Goal: Check status: Check status

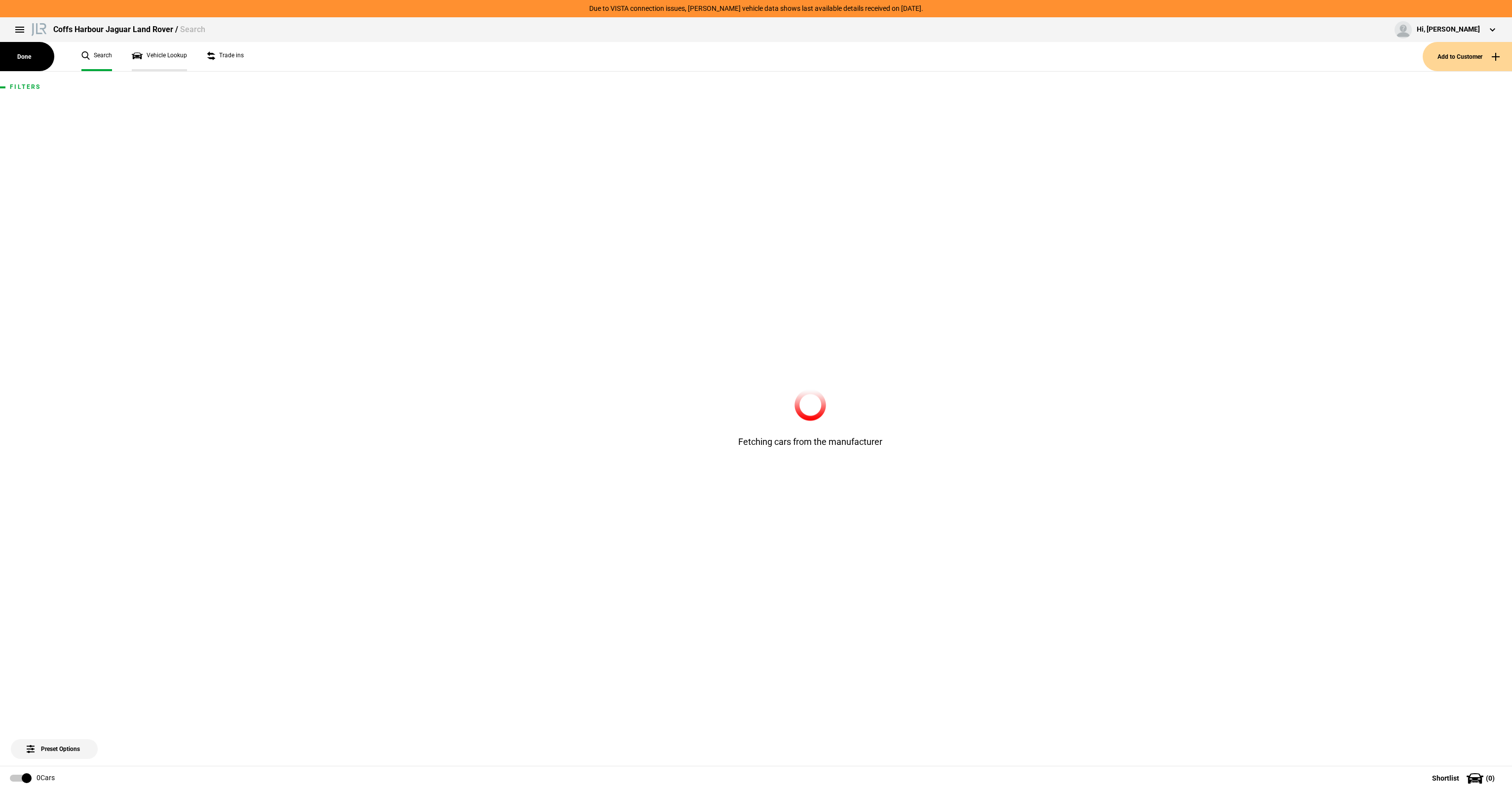
click at [161, 58] on link "Vehicle Lookup" at bounding box center [159, 56] width 55 height 29
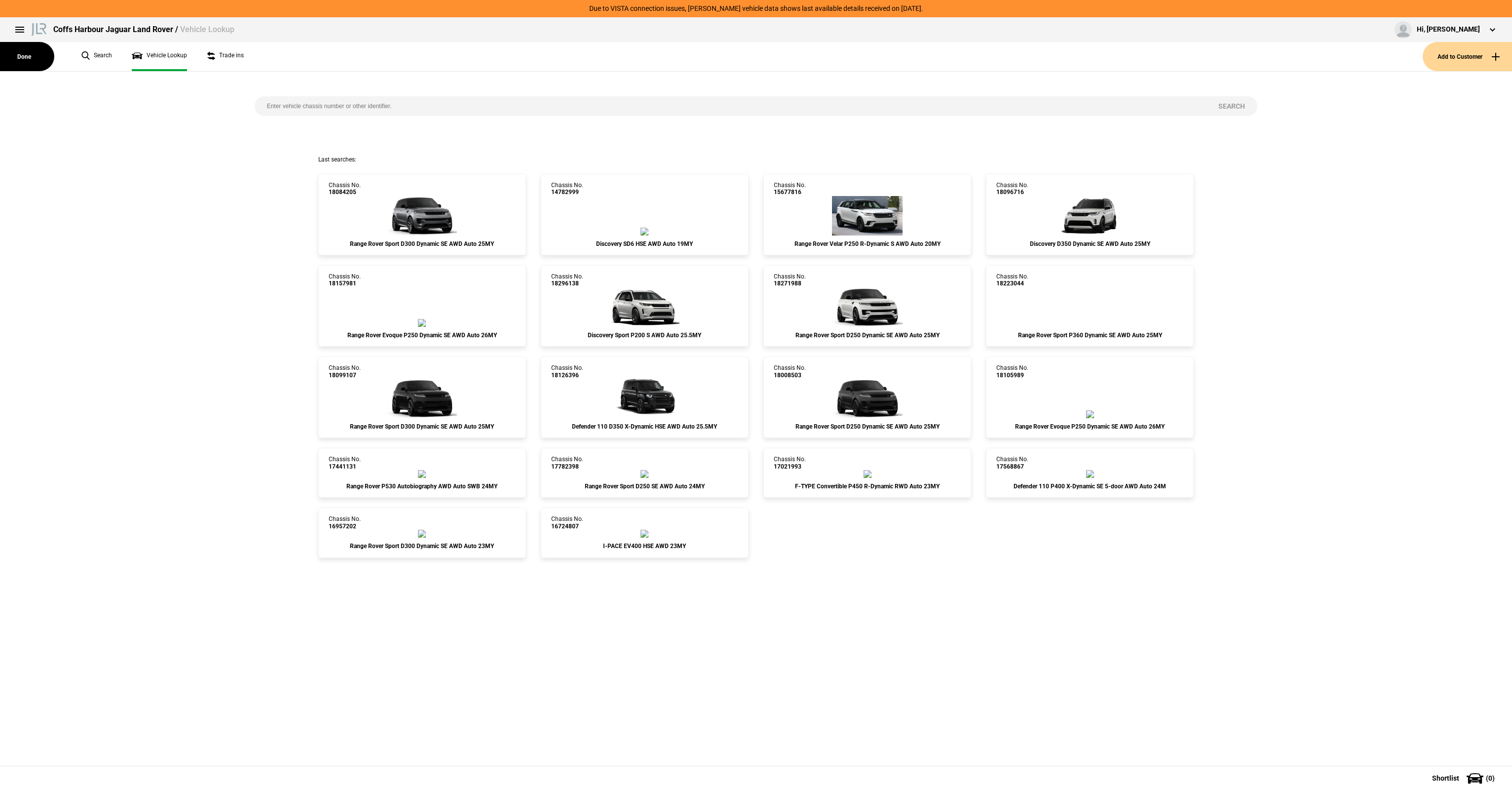
click at [368, 96] on div "Search" at bounding box center [756, 113] width 1018 height 84
click at [368, 100] on input "search" at bounding box center [731, 106] width 952 height 20
paste input "SALZA2AT6TH305218"
type input "SALZA2AT6TH305218"
click at [1243, 107] on button "Search" at bounding box center [1231, 106] width 51 height 20
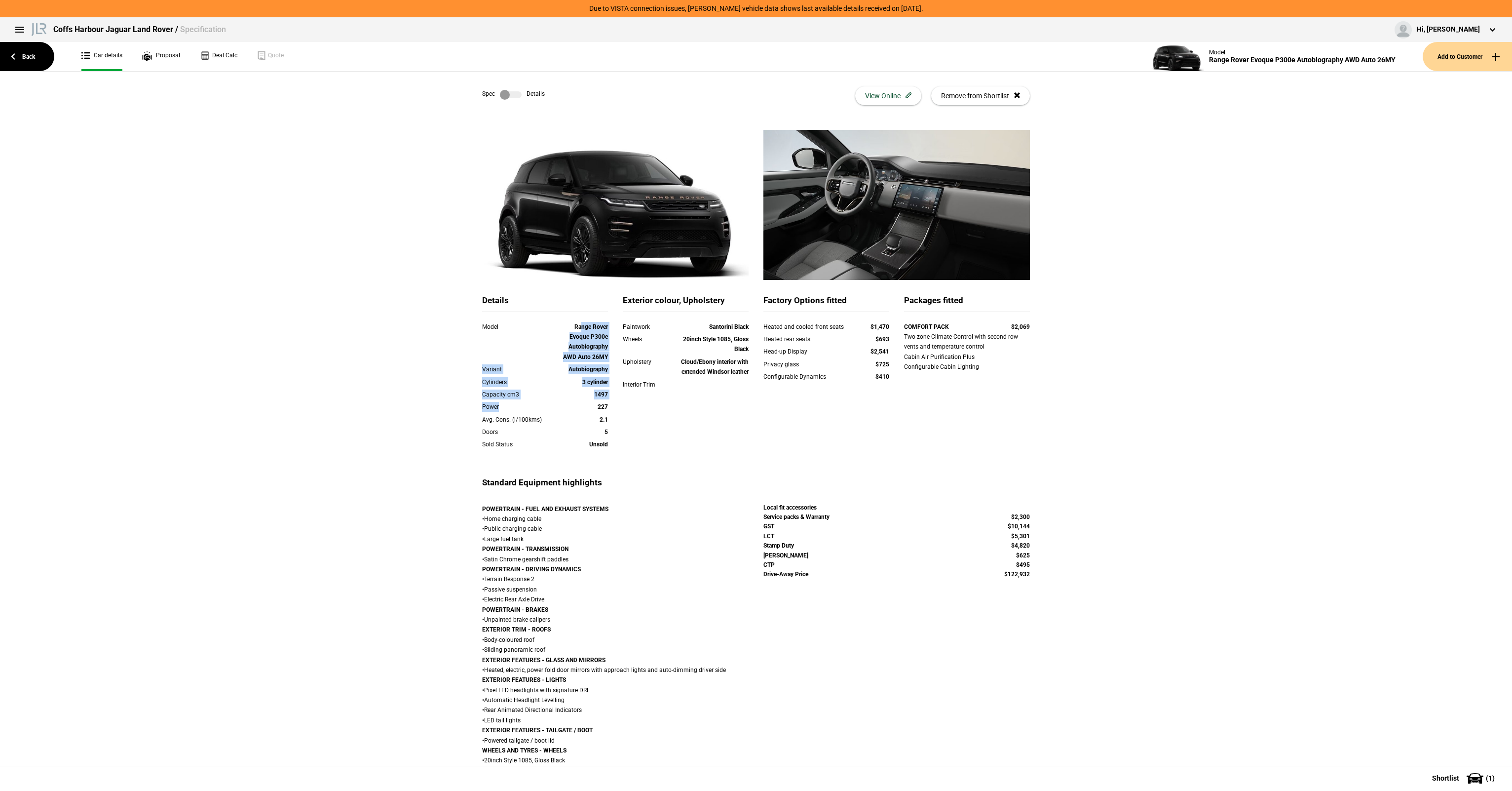
drag, startPoint x: 582, startPoint y: 342, endPoint x: 590, endPoint y: 414, distance: 72.4
click at [590, 414] on div "Model Range Rover Evoque P300e Autobiography AWD Auto 26MY Variant Autobiograph…" at bounding box center [545, 392] width 126 height 140
drag, startPoint x: 590, startPoint y: 414, endPoint x: 590, endPoint y: 420, distance: 6.0
click at [590, 414] on div "Power 227" at bounding box center [545, 408] width 141 height 12
drag, startPoint x: 595, startPoint y: 445, endPoint x: 574, endPoint y: 355, distance: 92.4
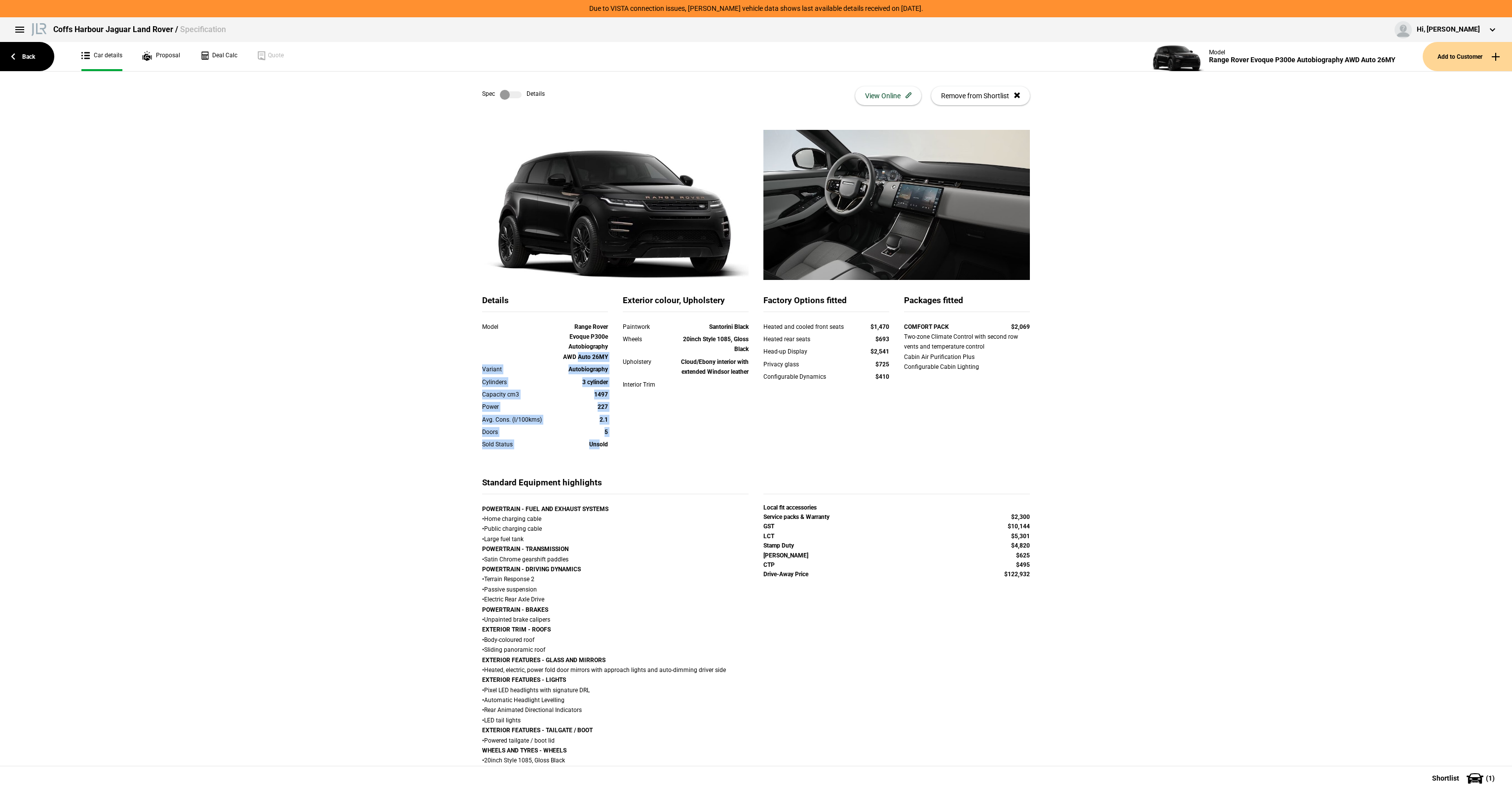
click at [575, 355] on div "Model Range Rover Evoque P300e Autobiography AWD Auto 26MY Variant Autobiograph…" at bounding box center [545, 392] width 126 height 140
drag, startPoint x: 574, startPoint y: 355, endPoint x: 582, endPoint y: 319, distance: 36.9
click at [574, 355] on strong "Range Rover Evoque P300e Autobiography AWD Auto 26MY" at bounding box center [585, 342] width 45 height 37
drag, startPoint x: 582, startPoint y: 318, endPoint x: 623, endPoint y: 432, distance: 121.1
click at [623, 432] on div "Details Model Range Rover Evoque P300e Autobiography AWD Auto 26MY Variant Auto…" at bounding box center [756, 386] width 562 height 182
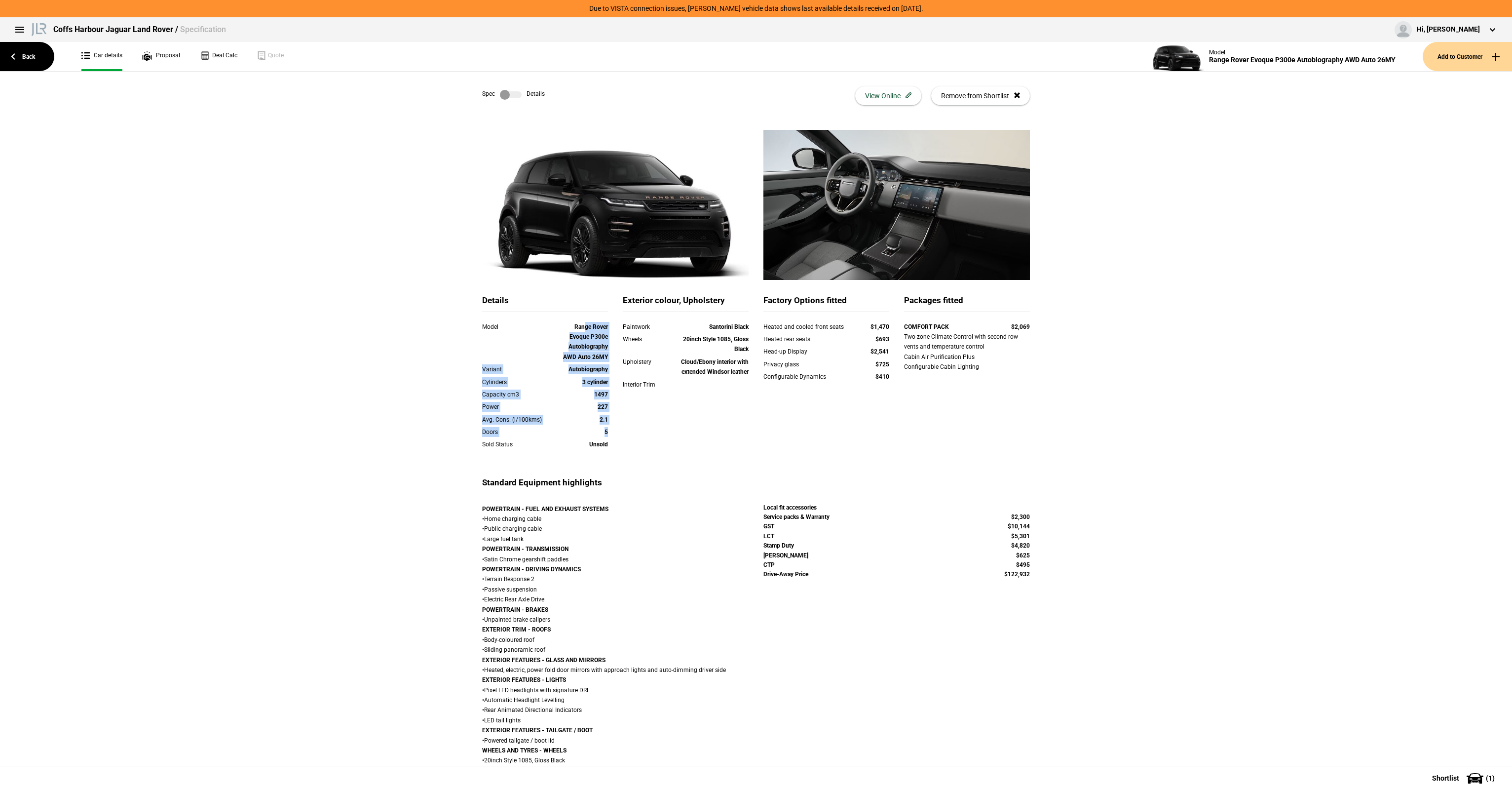
click at [623, 432] on div "Details Model Range Rover Evoque P300e Autobiography AWD Auto 26MY Variant Auto…" at bounding box center [756, 386] width 562 height 182
drag, startPoint x: 622, startPoint y: 449, endPoint x: 599, endPoint y: 366, distance: 86.1
click at [599, 366] on div "Details Model Range Rover Evoque P300e Autobiography AWD Auto 26MY Variant Auto…" at bounding box center [756, 386] width 562 height 182
click at [599, 364] on div "Autobiography" at bounding box center [583, 369] width 50 height 10
drag, startPoint x: 572, startPoint y: 330, endPoint x: 640, endPoint y: 474, distance: 159.2
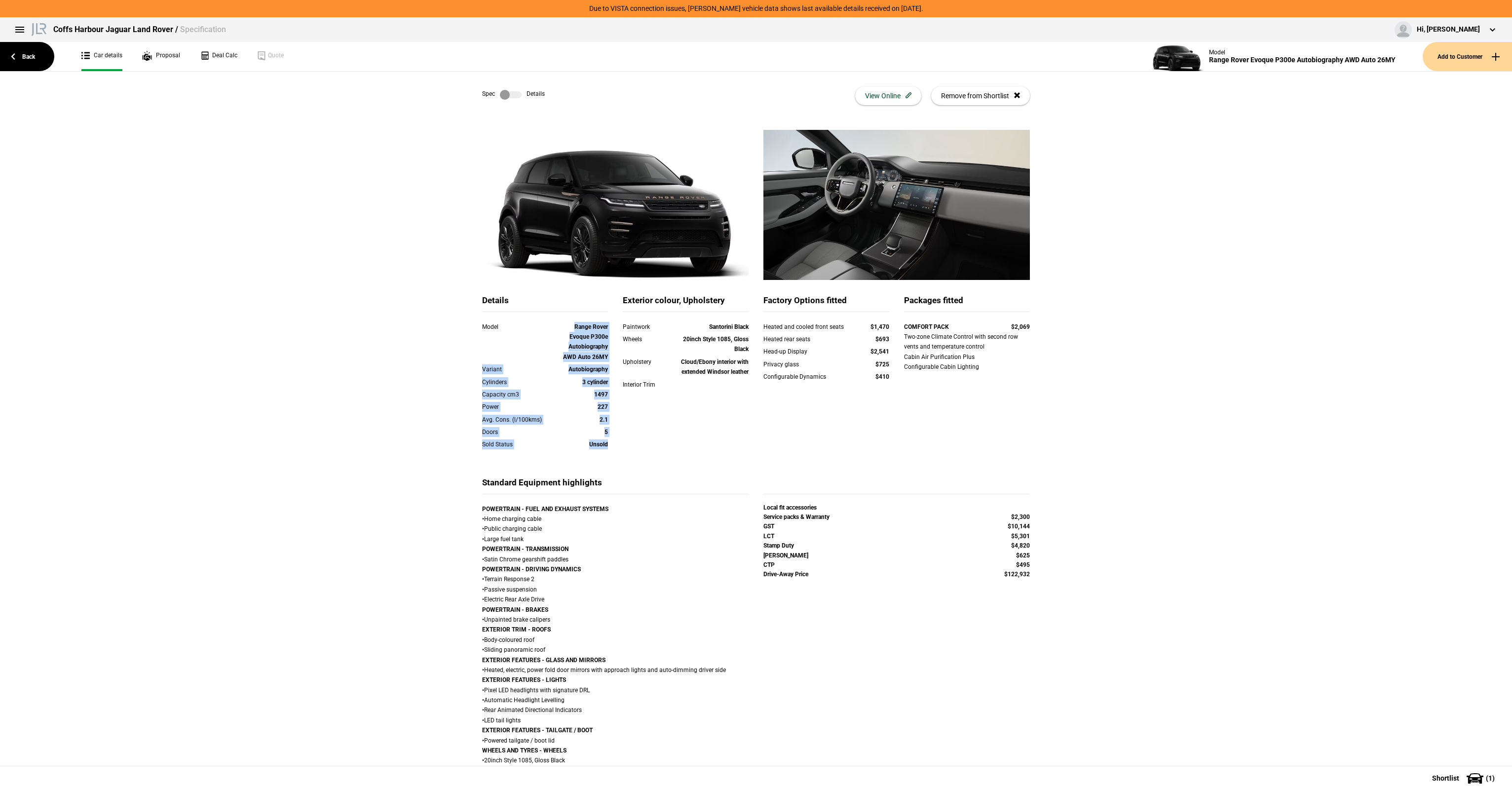
click at [640, 474] on div "Details Model Range Rover Evoque P300e Autobiography AWD Auto 26MY Variant Auto…" at bounding box center [756, 386] width 562 height 182
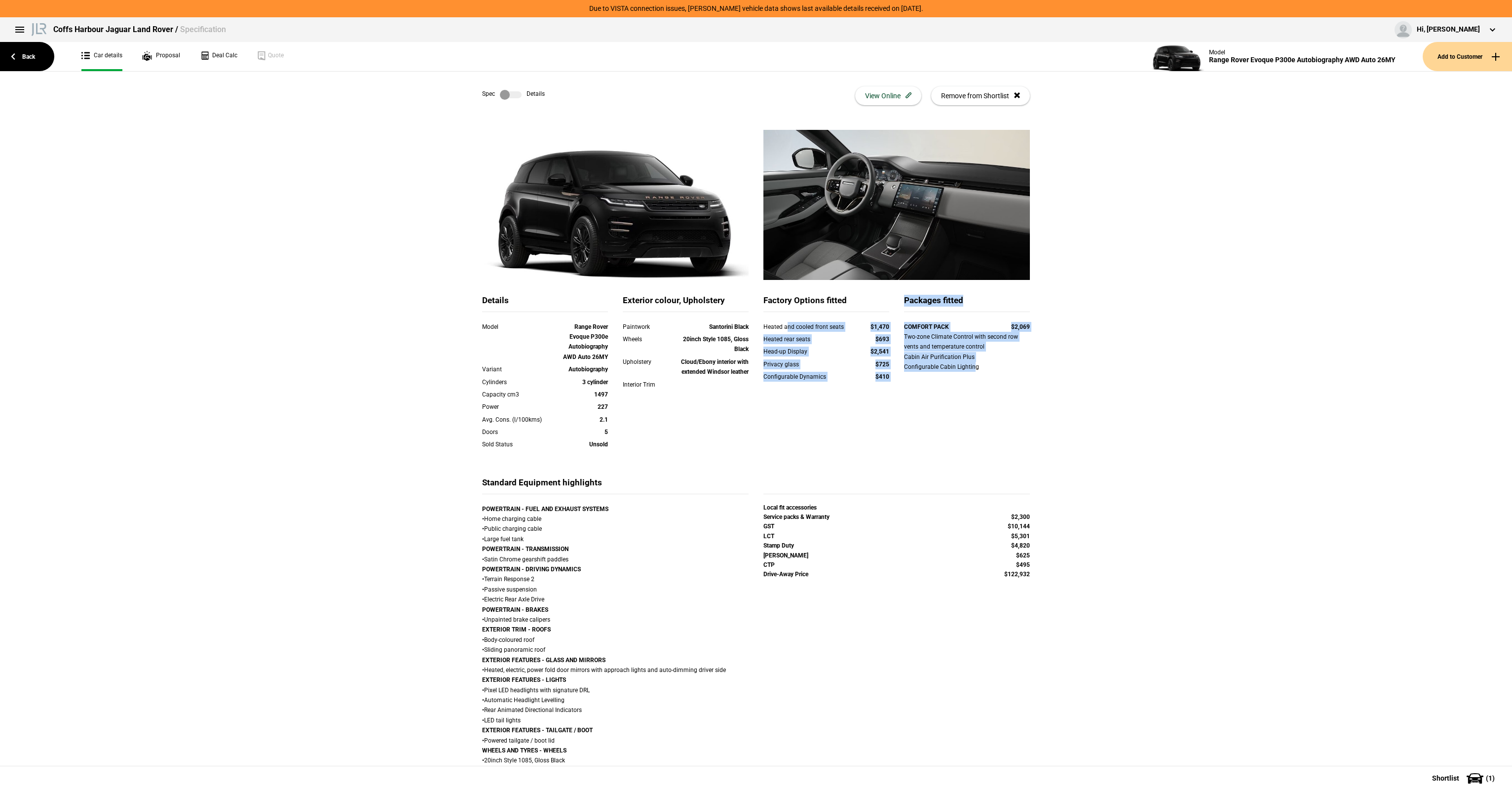
drag, startPoint x: 782, startPoint y: 325, endPoint x: 968, endPoint y: 383, distance: 194.8
click at [968, 383] on div "Details Model Range Rover Evoque P300e Autobiography AWD Auto 26MY Variant Auto…" at bounding box center [756, 386] width 562 height 182
click at [968, 383] on div "COMFORT PACK $2,069 Two-zone Climate Control with second row vents and temperat…" at bounding box center [967, 353] width 126 height 63
click at [777, 332] on div "Heated and cooled front seats $1,470" at bounding box center [826, 328] width 141 height 12
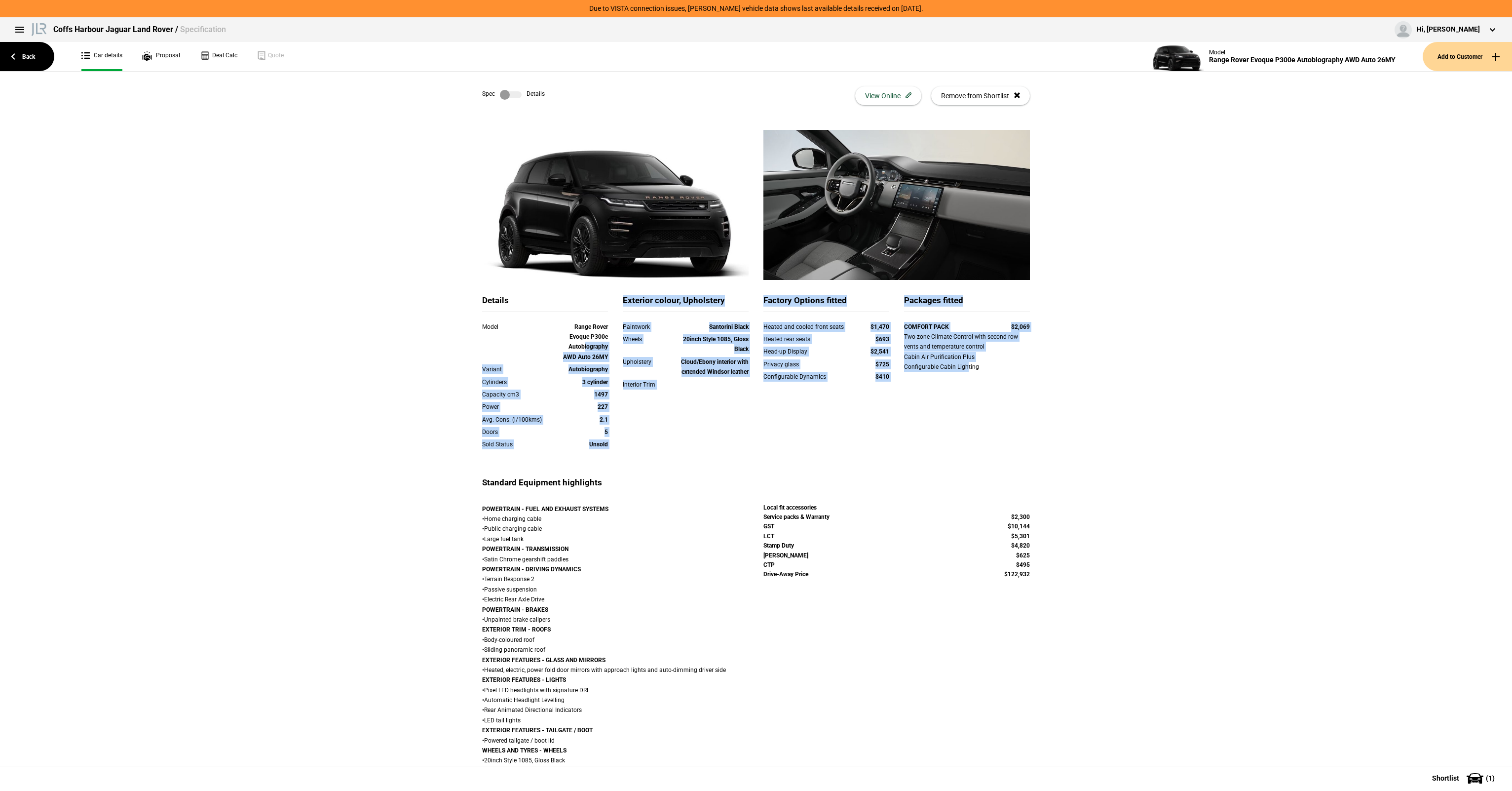
drag, startPoint x: 580, startPoint y: 349, endPoint x: 1011, endPoint y: 420, distance: 436.8
click at [1011, 420] on div "Details Model Range Rover Evoque P300e Autobiography AWD Auto 26MY Variant Auto…" at bounding box center [756, 386] width 562 height 182
click at [1010, 420] on div "Details Model Range Rover Evoque P300e Autobiography AWD Auto 26MY Variant Auto…" at bounding box center [756, 386] width 562 height 182
click at [984, 379] on div "COMFORT PACK $2,069 Two-zone Climate Control with second row vents and temperat…" at bounding box center [967, 353] width 126 height 63
click at [603, 375] on div "Variant Autobiography" at bounding box center [545, 370] width 141 height 12
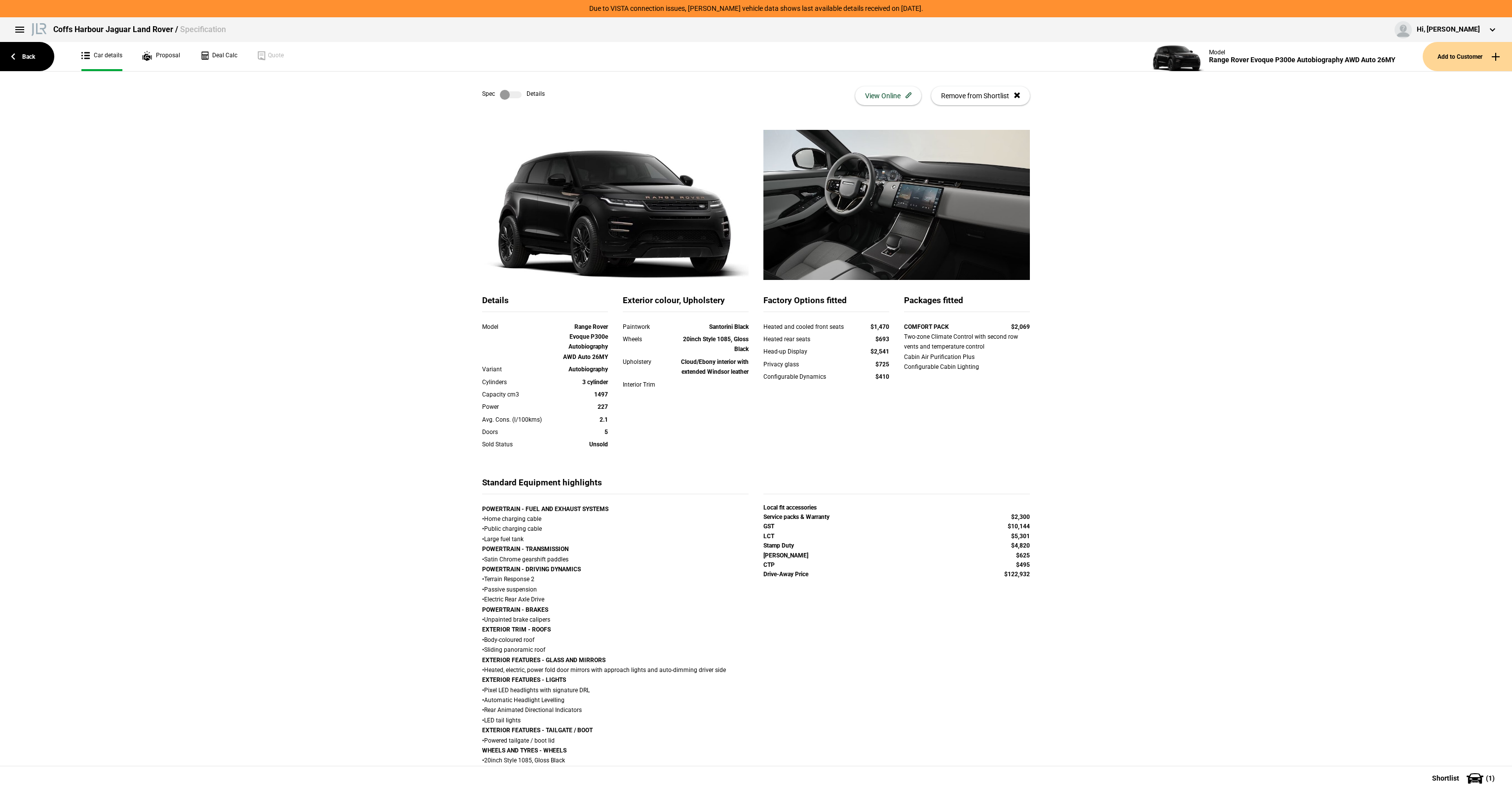
click at [507, 92] on label at bounding box center [511, 95] width 22 height 10
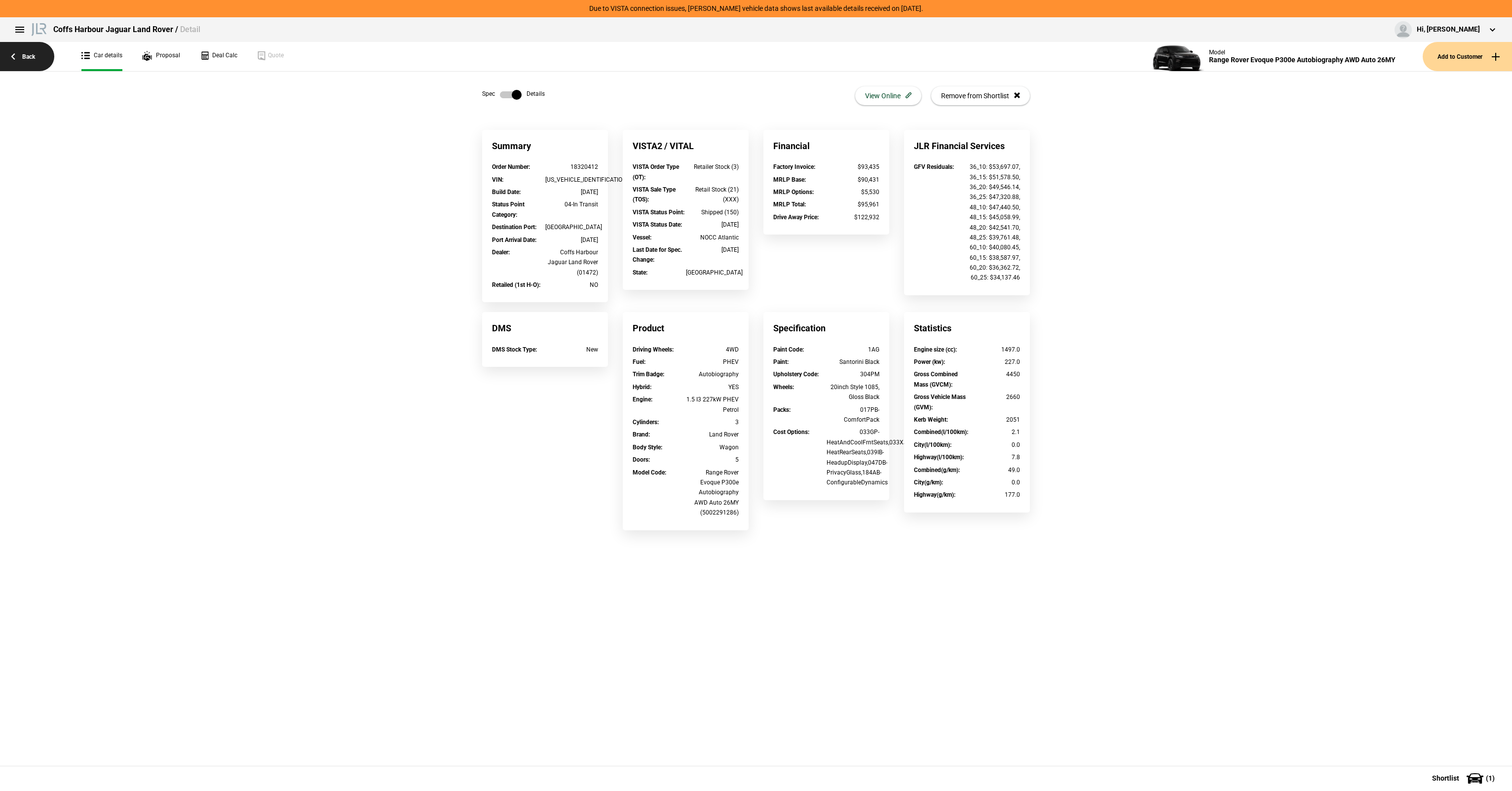
click at [32, 60] on link "Back" at bounding box center [27, 56] width 54 height 29
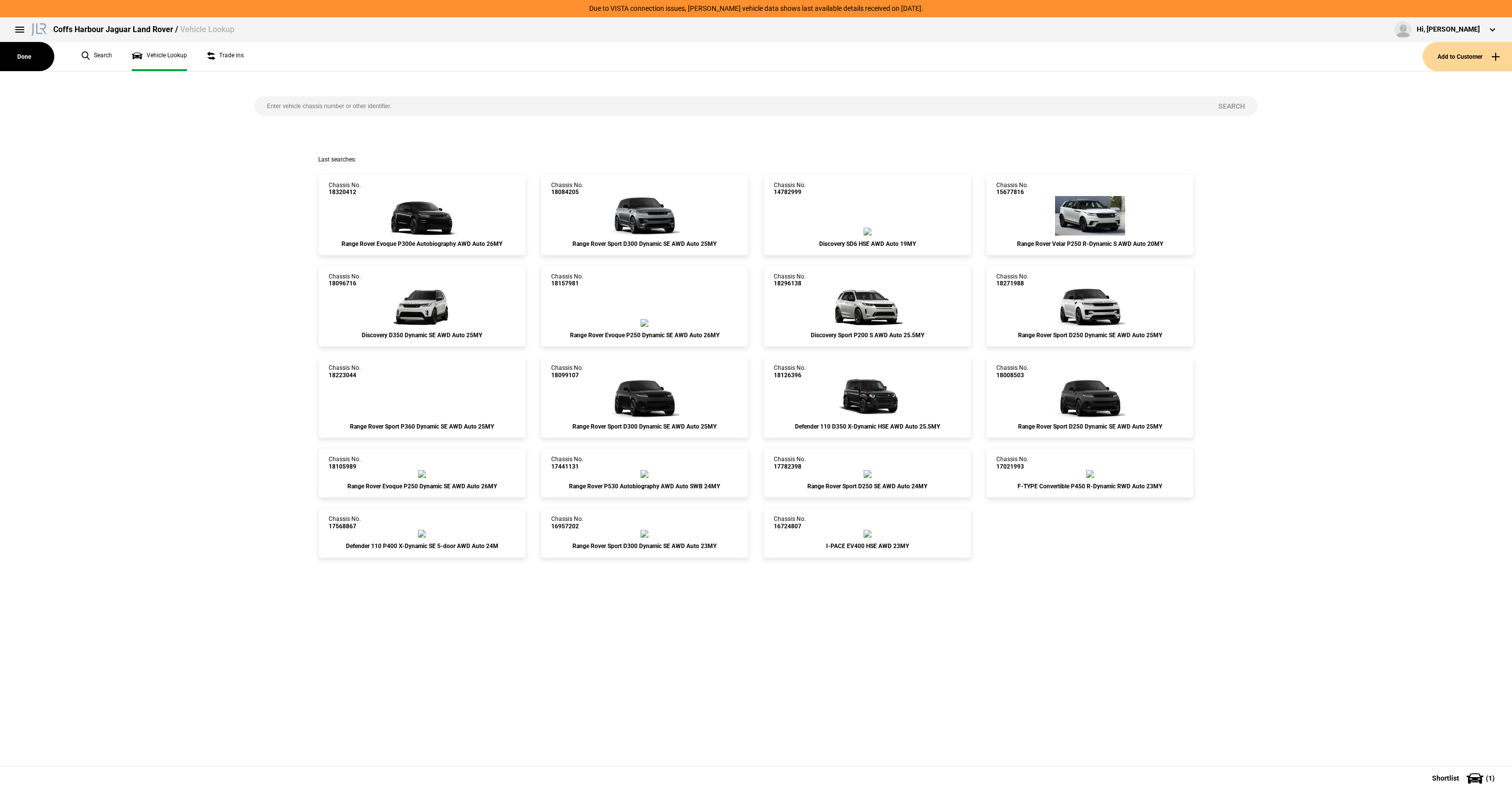
click at [342, 105] on input "search" at bounding box center [731, 106] width 952 height 20
paste input "SALCA2AX8SH370417"
type input "SALCA2AX8SH370417"
click at [1220, 104] on button "Search" at bounding box center [1231, 106] width 51 height 20
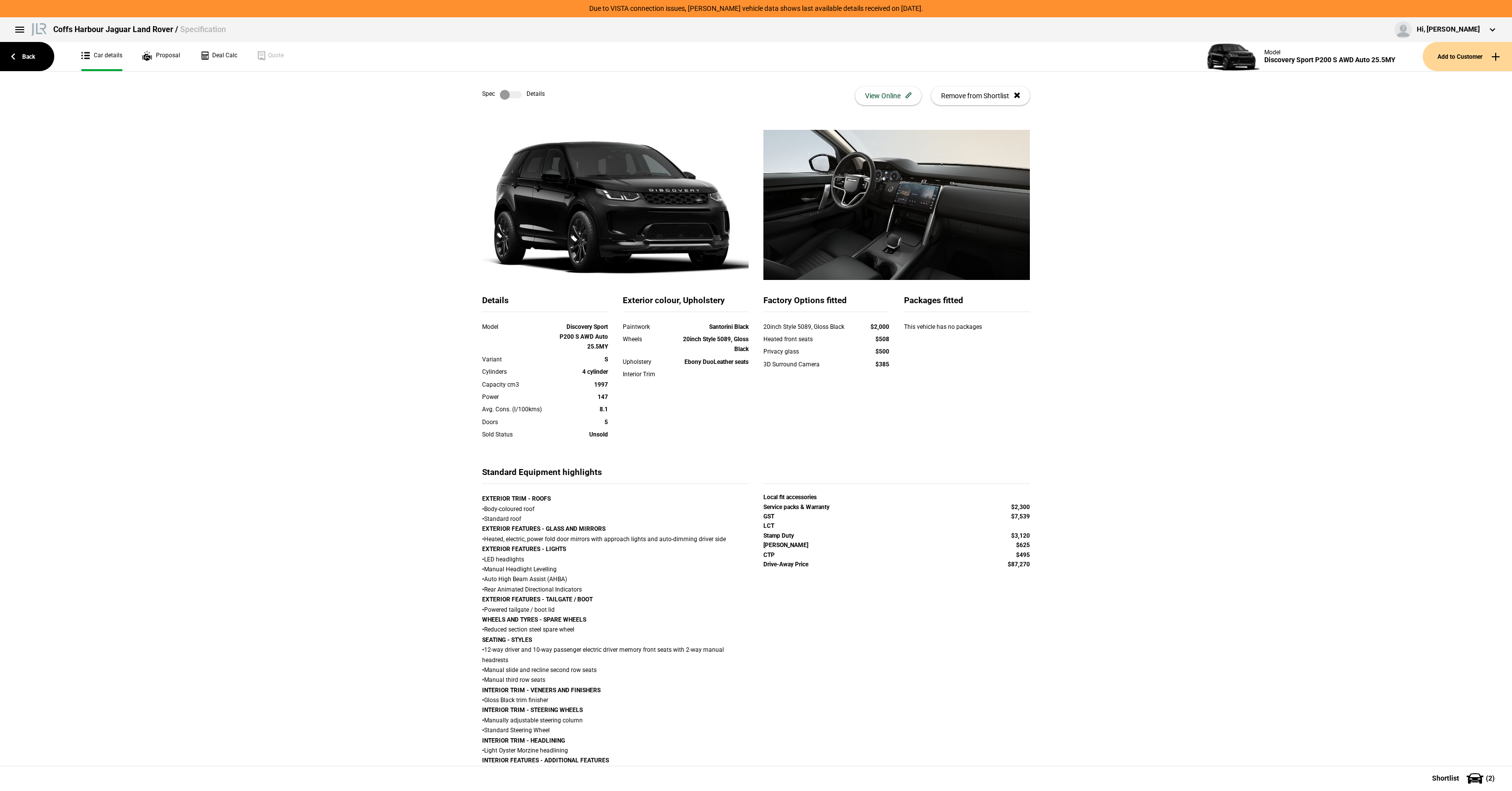
click at [513, 90] on label at bounding box center [511, 95] width 22 height 10
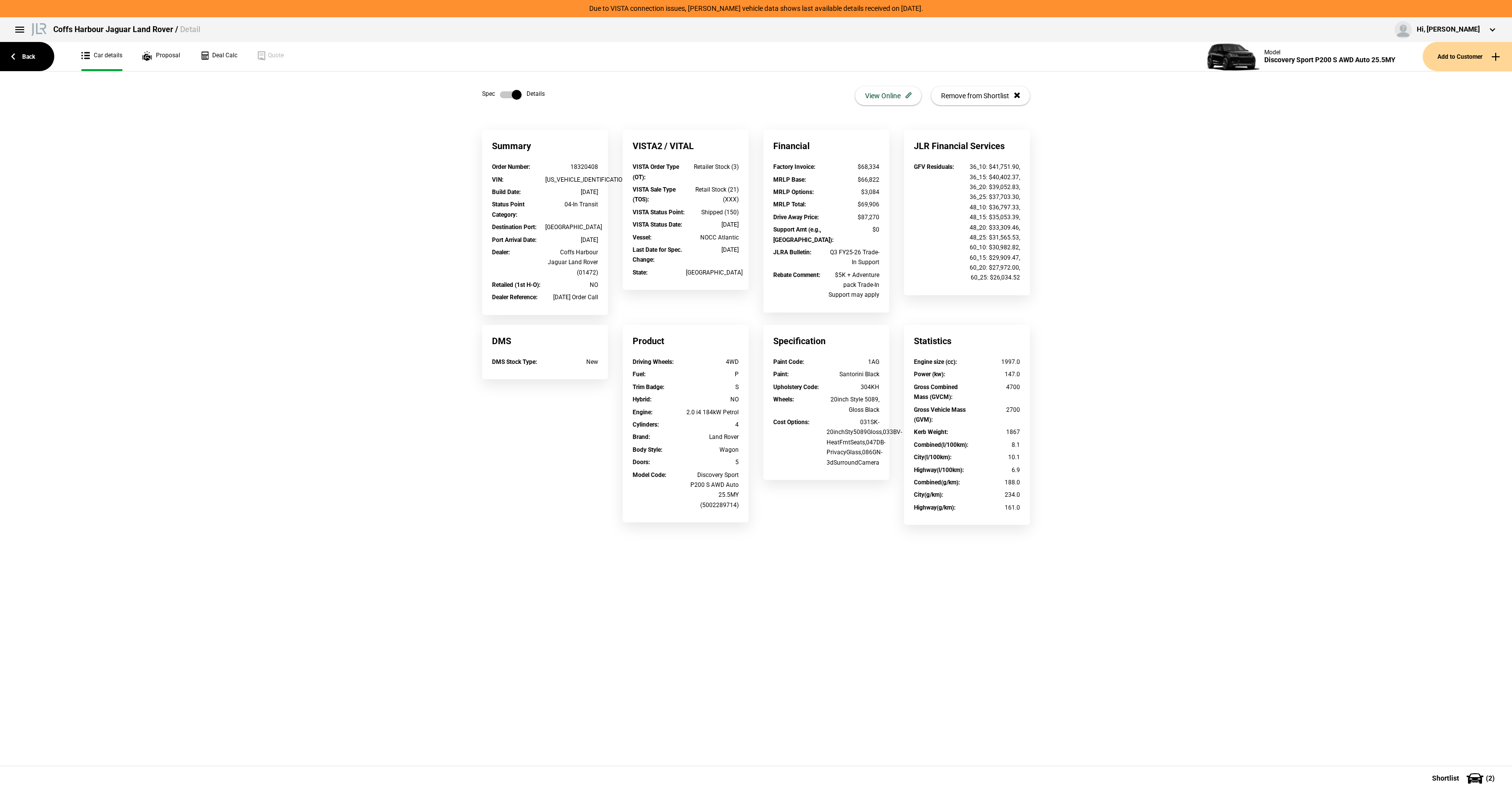
drag, startPoint x: 565, startPoint y: 189, endPoint x: 608, endPoint y: 194, distance: 43.3
click at [608, 194] on div "Order Number : 18320408 VIN : SALCA2AX8SH370417 Build Date : 08/07/2025 Status …" at bounding box center [545, 238] width 126 height 153
copy div "08/07/2025"
click at [504, 92] on label at bounding box center [511, 95] width 22 height 10
